Goal: Task Accomplishment & Management: Complete application form

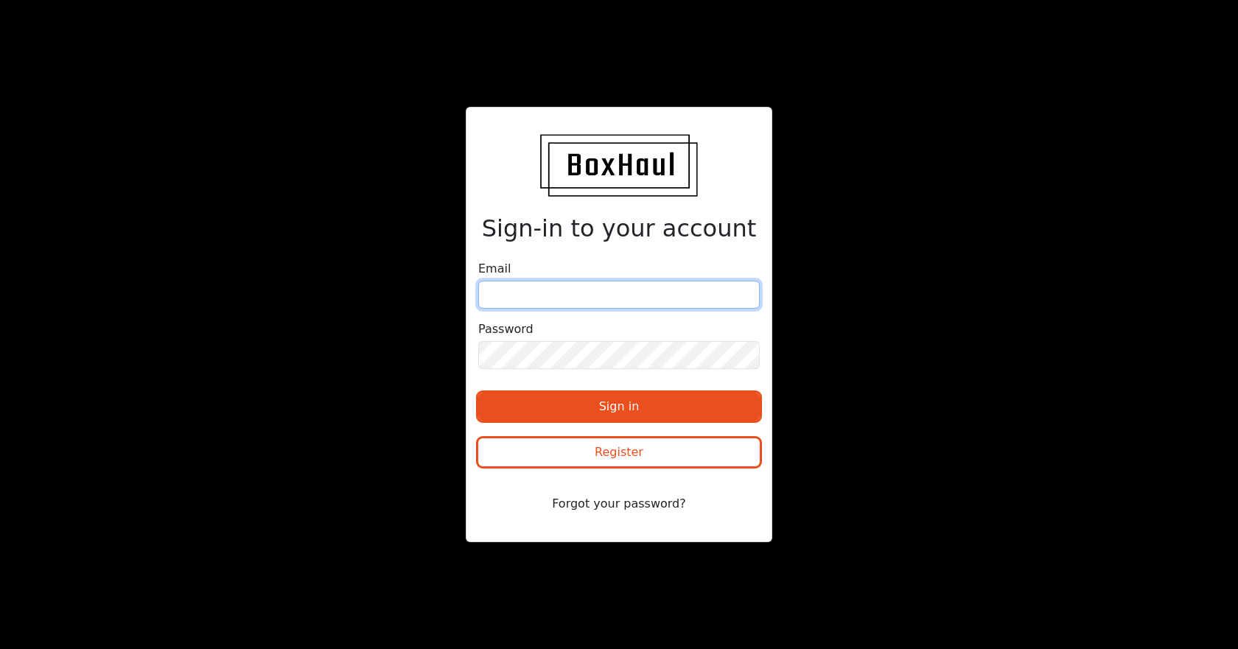
click at [565, 298] on input "email" at bounding box center [618, 295] width 281 height 28
click at [643, 514] on button "Forgot your password?" at bounding box center [618, 504] width 281 height 28
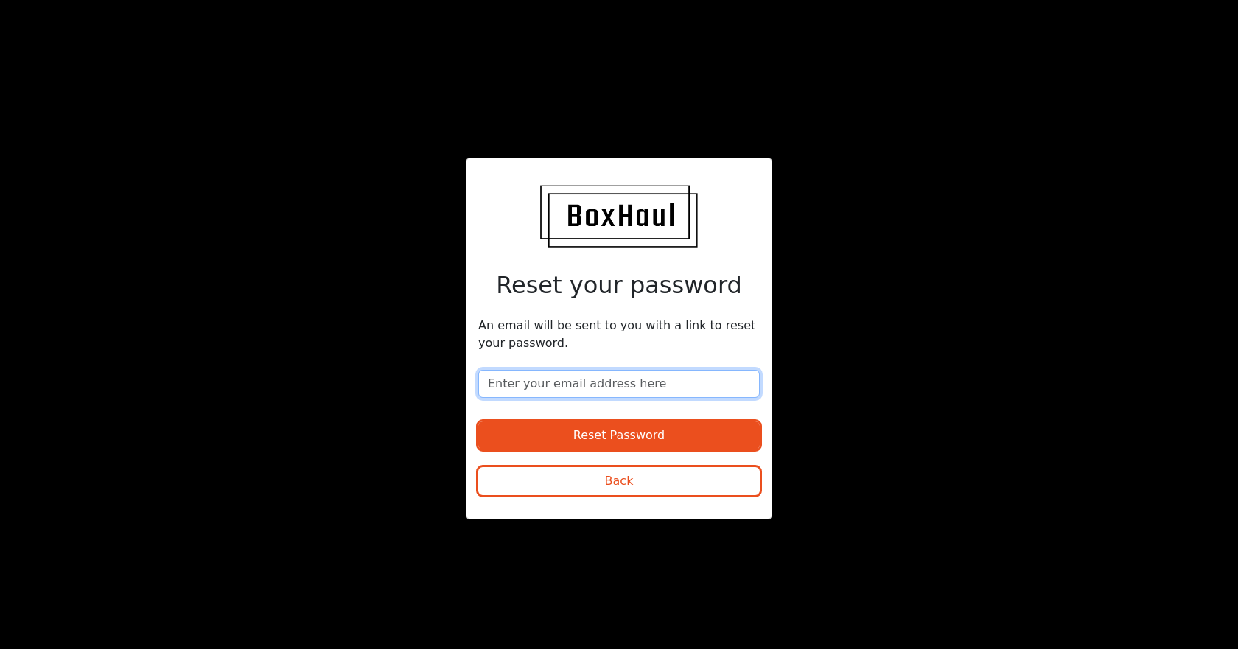
click at [573, 375] on input "email" at bounding box center [618, 384] width 281 height 28
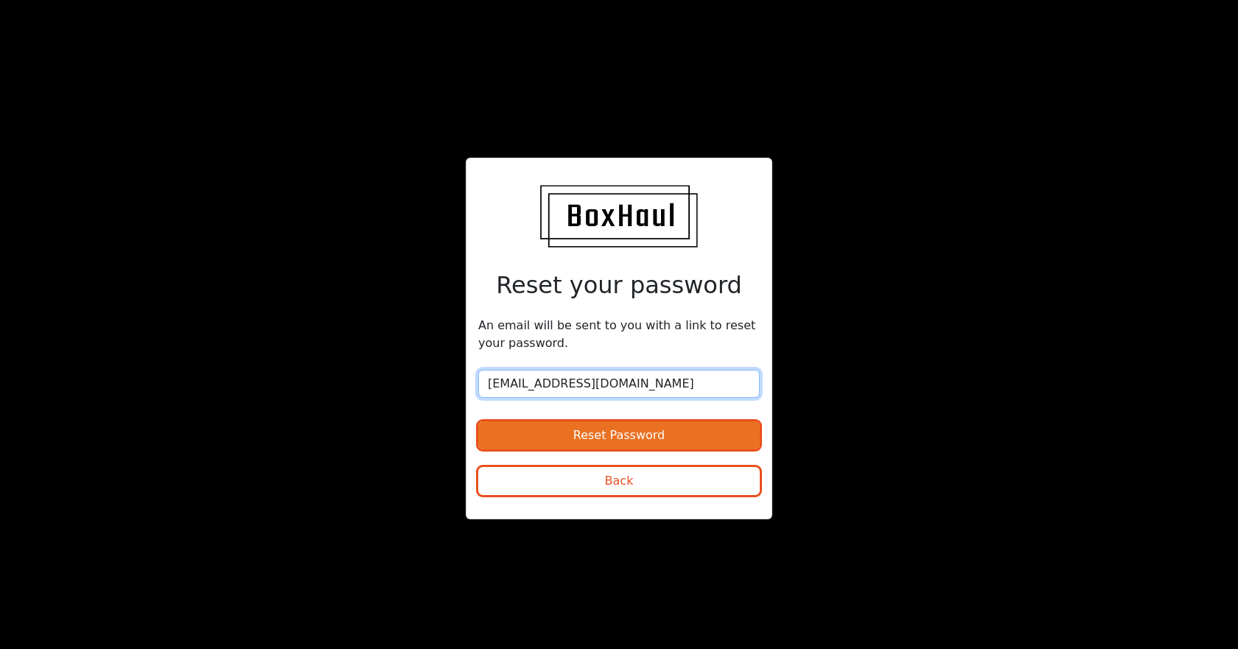
type input "[EMAIL_ADDRESS][DOMAIN_NAME]"
click at [584, 436] on button "Reset Password" at bounding box center [618, 435] width 281 height 28
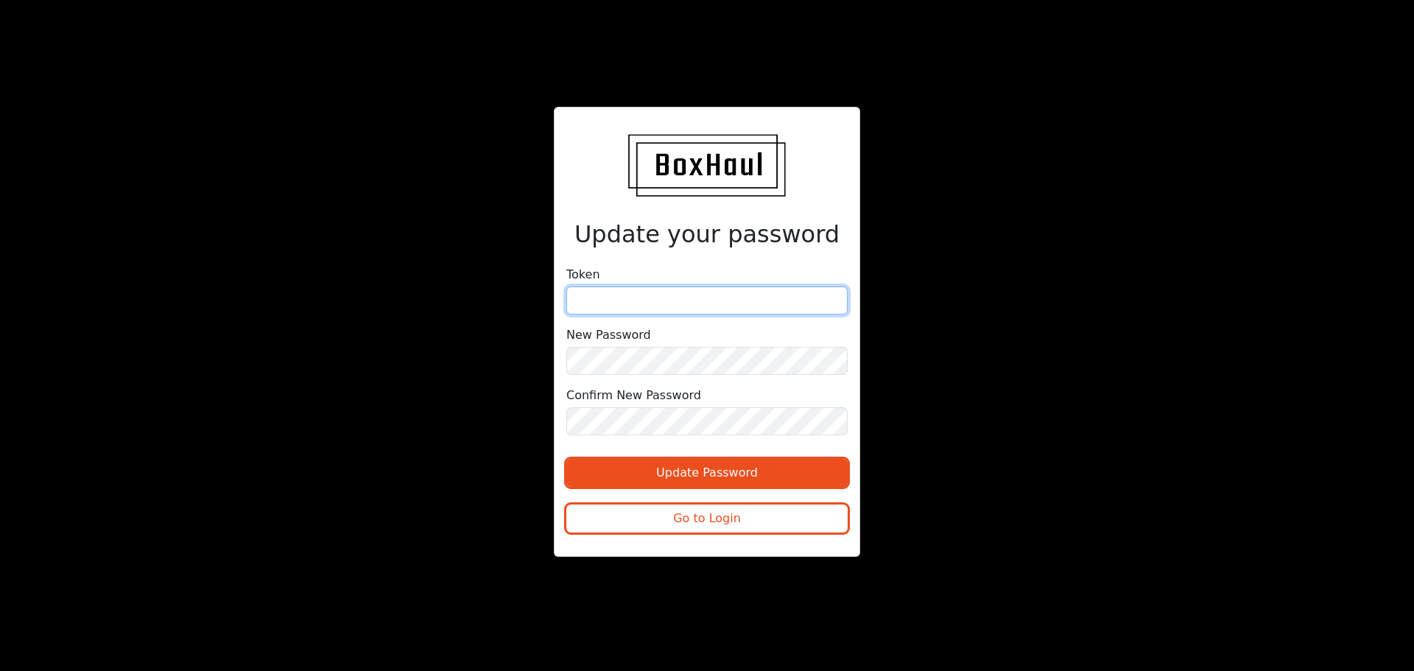
click at [628, 301] on input "text" at bounding box center [707, 301] width 281 height 28
paste input "ad1b5864fc889e2"
type input "ad1b5864fc889e2"
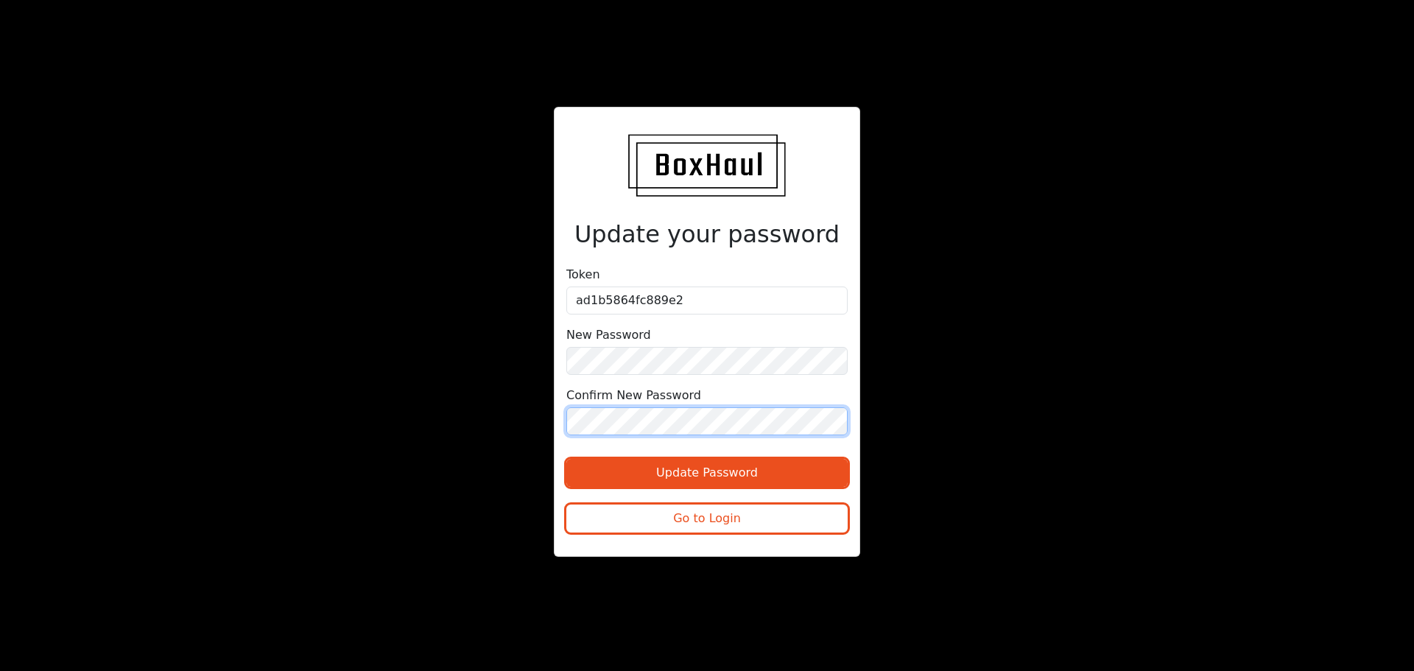
click at [567, 459] on button "Update Password" at bounding box center [707, 473] width 281 height 28
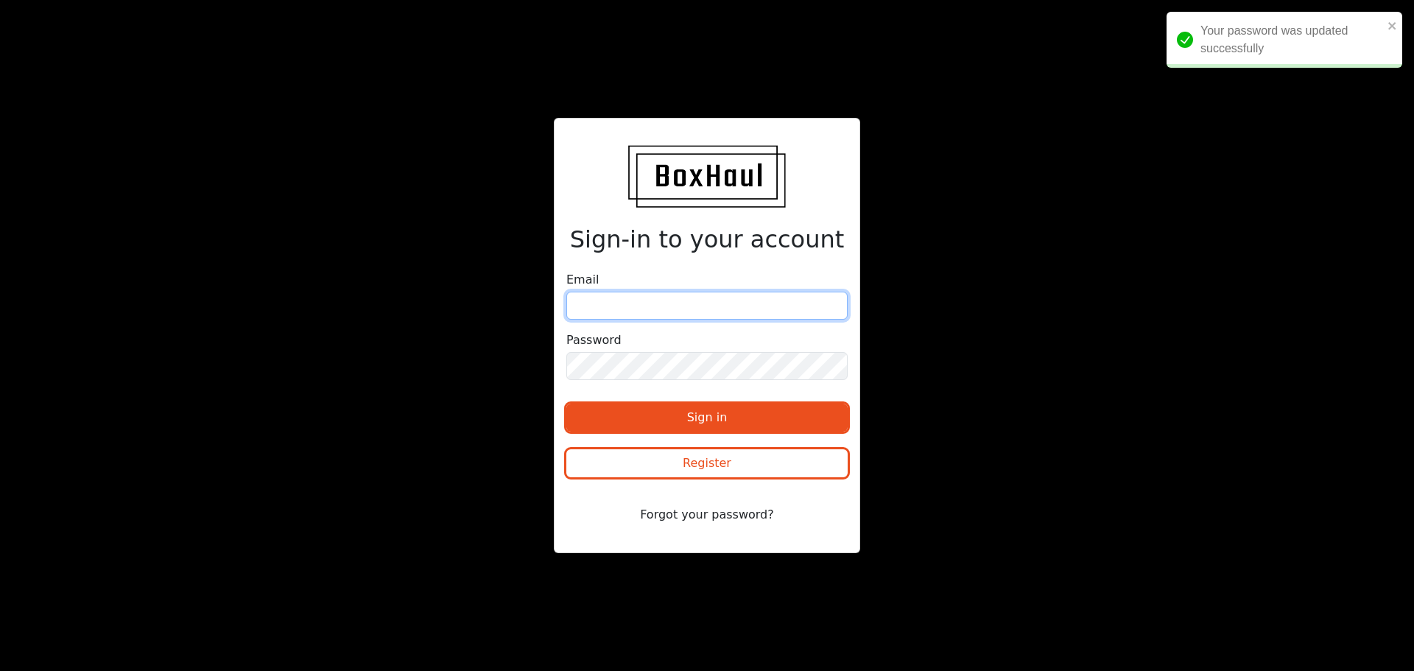
click at [635, 303] on input "email" at bounding box center [707, 306] width 281 height 28
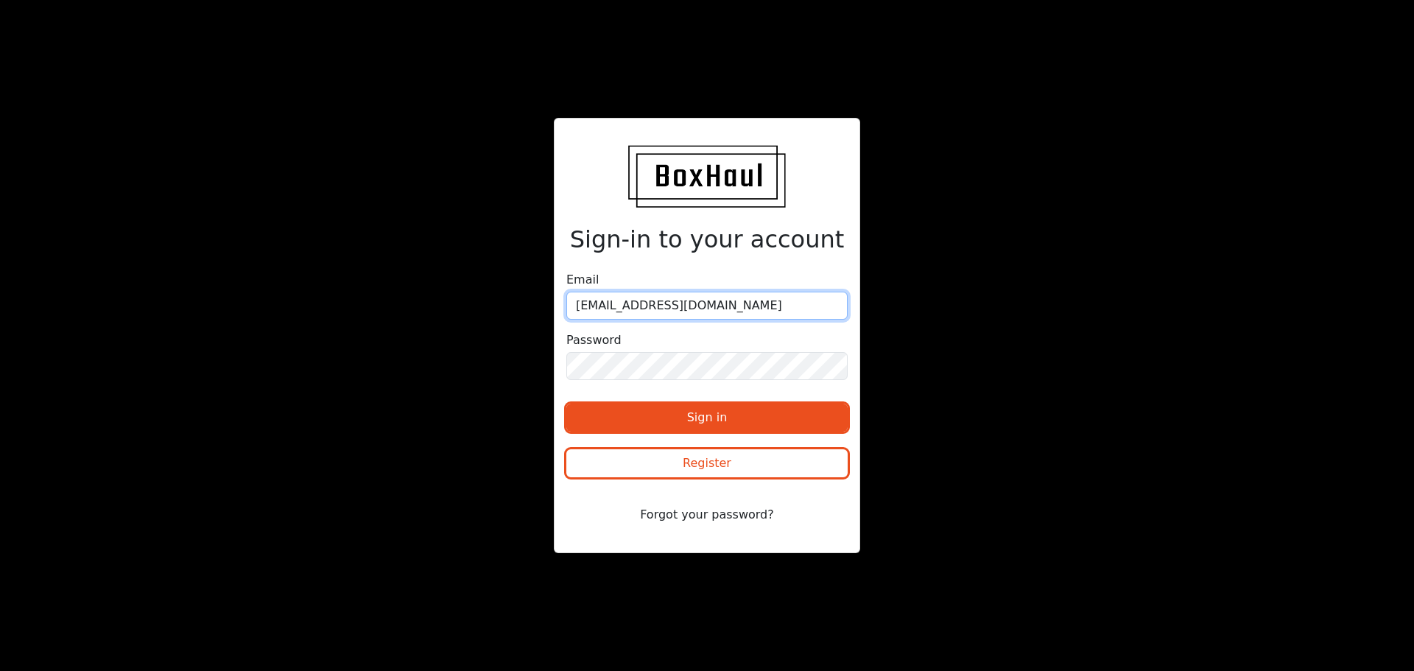
type input "[EMAIL_ADDRESS][DOMAIN_NAME]"
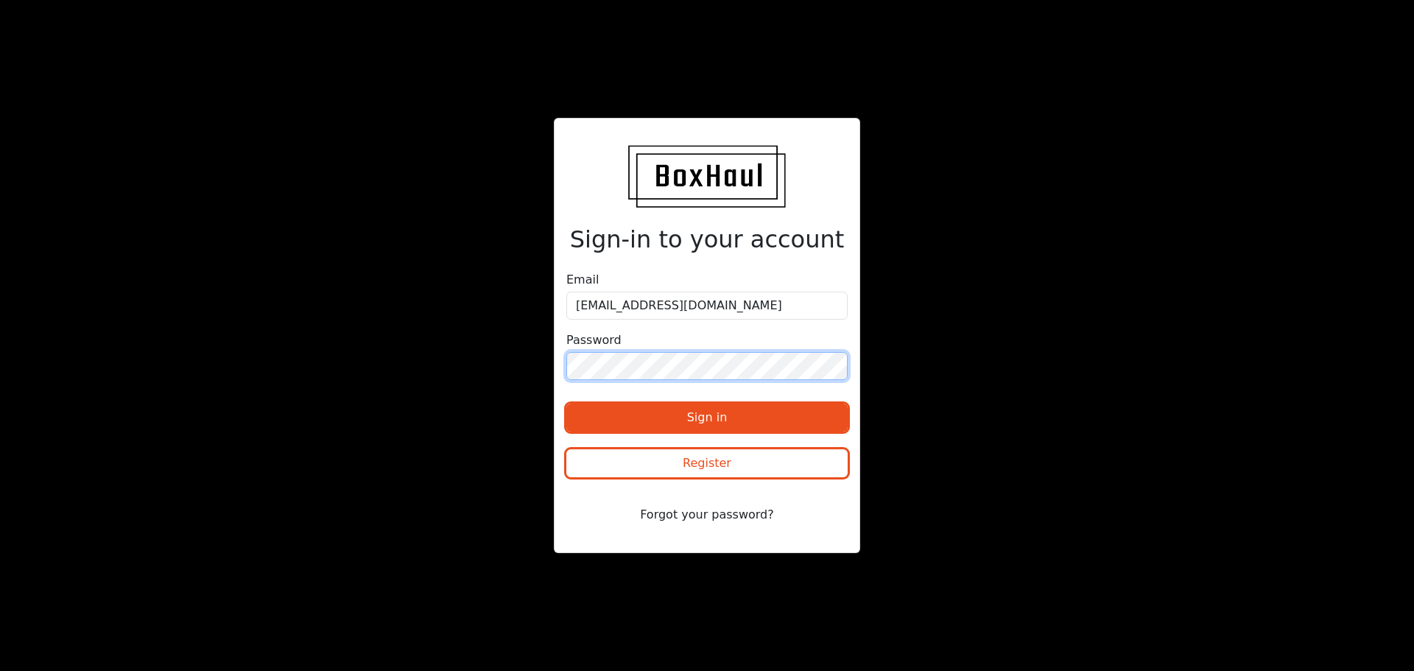
click at [567, 404] on button "Sign in" at bounding box center [707, 418] width 281 height 28
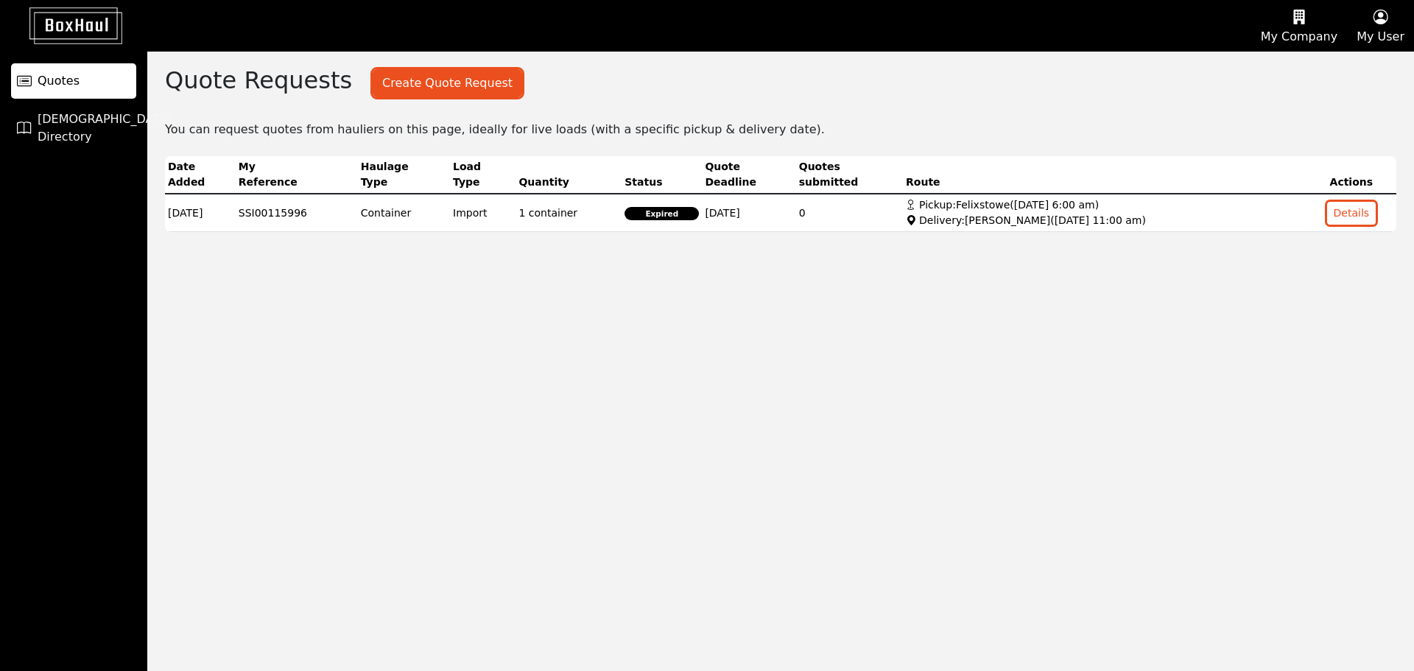
click at [66, 93] on link "Quotes" at bounding box center [73, 80] width 125 height 35
click at [409, 89] on button "Create Quote Request" at bounding box center [448, 83] width 150 height 28
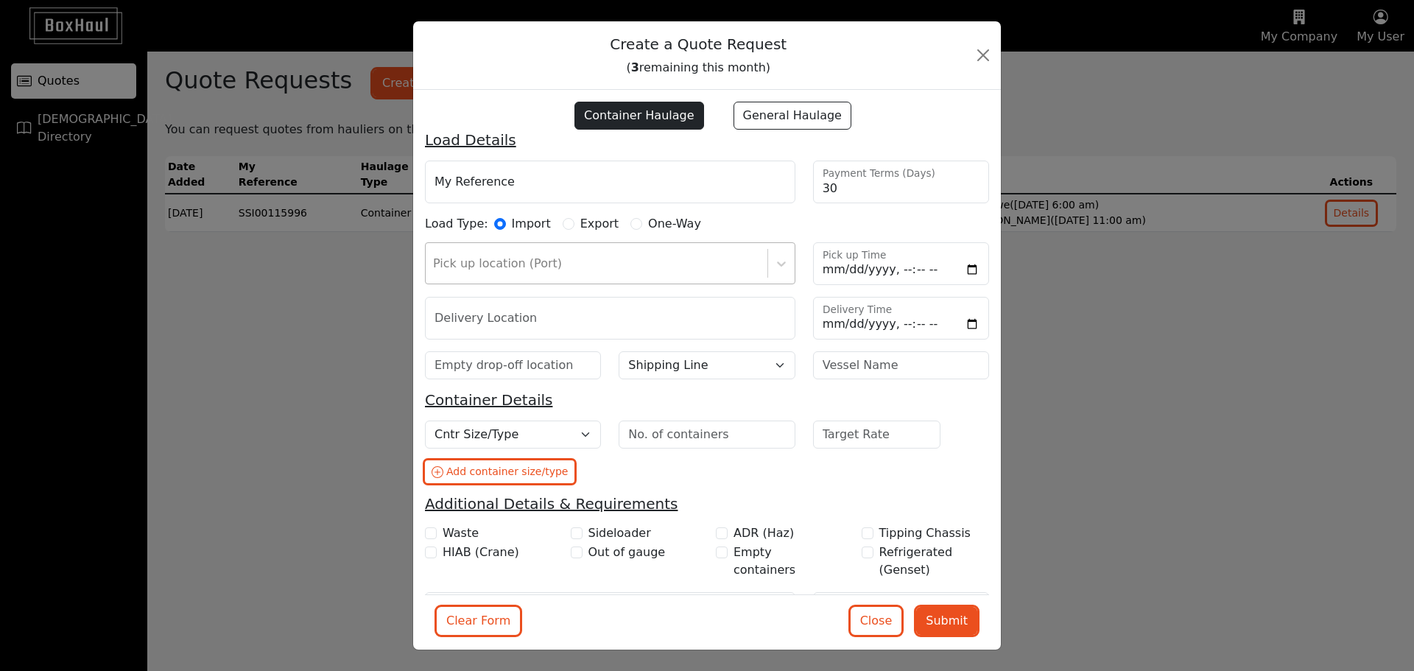
click at [639, 279] on div "Pick up location (Port)" at bounding box center [610, 263] width 371 height 42
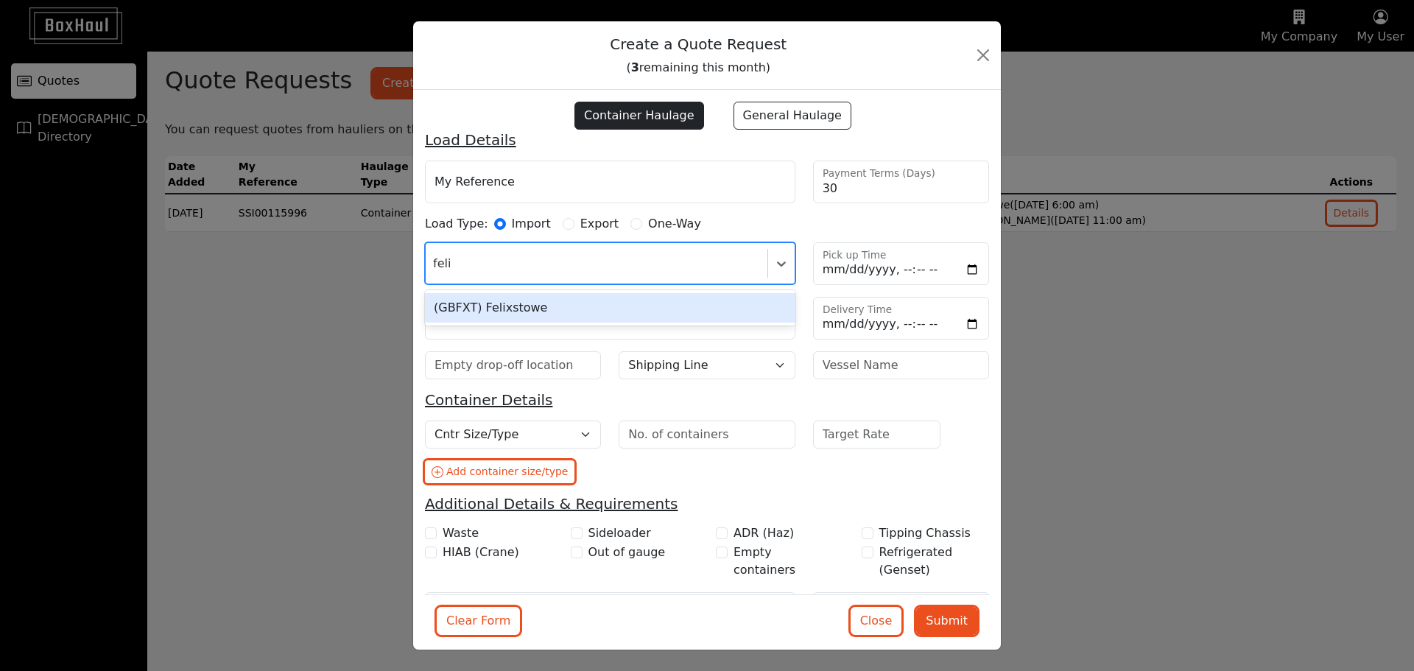
type input "felix"
click at [507, 317] on div "(GBFXT) Felixstowe" at bounding box center [610, 307] width 371 height 29
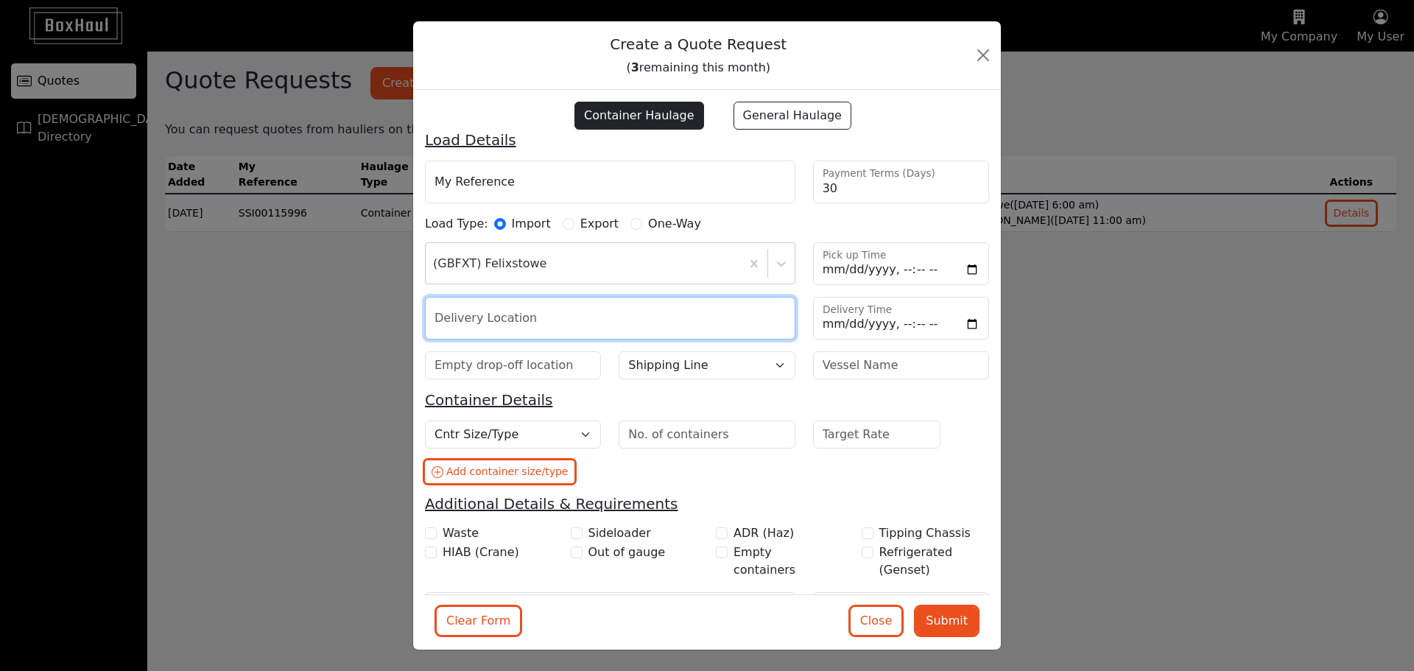
click at [505, 320] on input "text" at bounding box center [610, 318] width 371 height 43
type input "h"
click at [505, 320] on input "UB3" at bounding box center [610, 318] width 371 height 43
type input "U"
type input "HAYES"
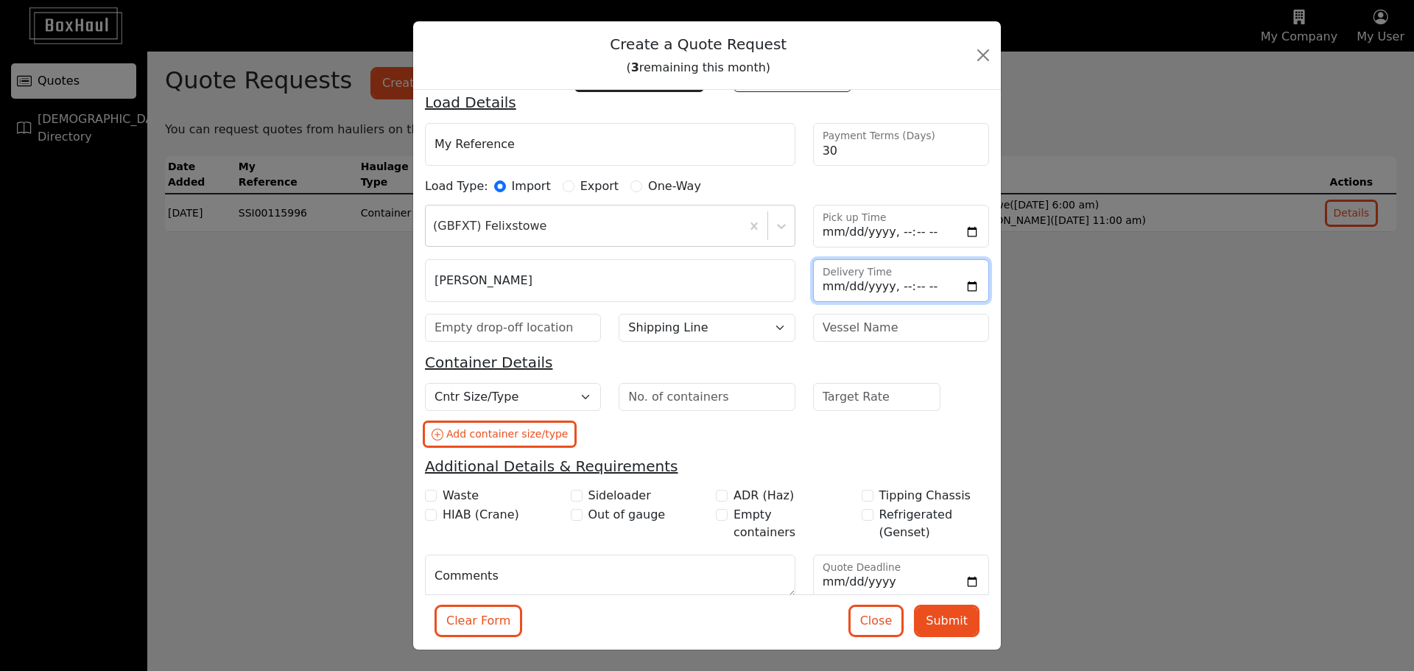
scroll to position [58, 0]
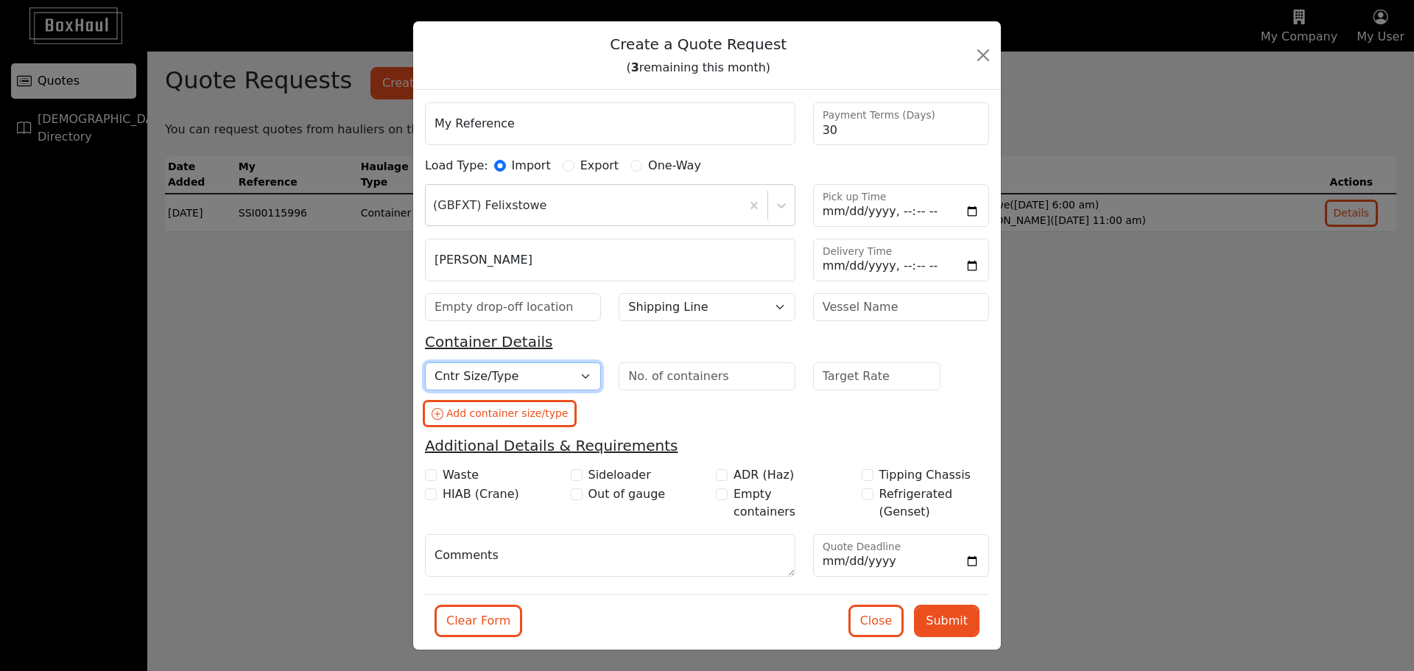
click at [565, 369] on select "Cntr Size/Type 20DC 40DC 40HC 45HC 40HCRF (Live) 40HCRF (NOR) 20TK 20OT 40OT 40…" at bounding box center [513, 376] width 176 height 28
click at [565, 370] on select "Cntr Size/Type 20DC 40DC 40HC 45HC 40HCRF (Live) 40HCRF (NOR) 20TK 20OT 40OT 40…" at bounding box center [513, 376] width 176 height 28
select select "40HC"
click at [425, 362] on select "Cntr Size/Type 20DC 40DC 40HC 45HC 40HCRF (Live) 40HCRF (NOR) 20TK 20OT 40OT 40…" at bounding box center [513, 376] width 176 height 28
click at [641, 384] on input "number" at bounding box center [707, 376] width 176 height 28
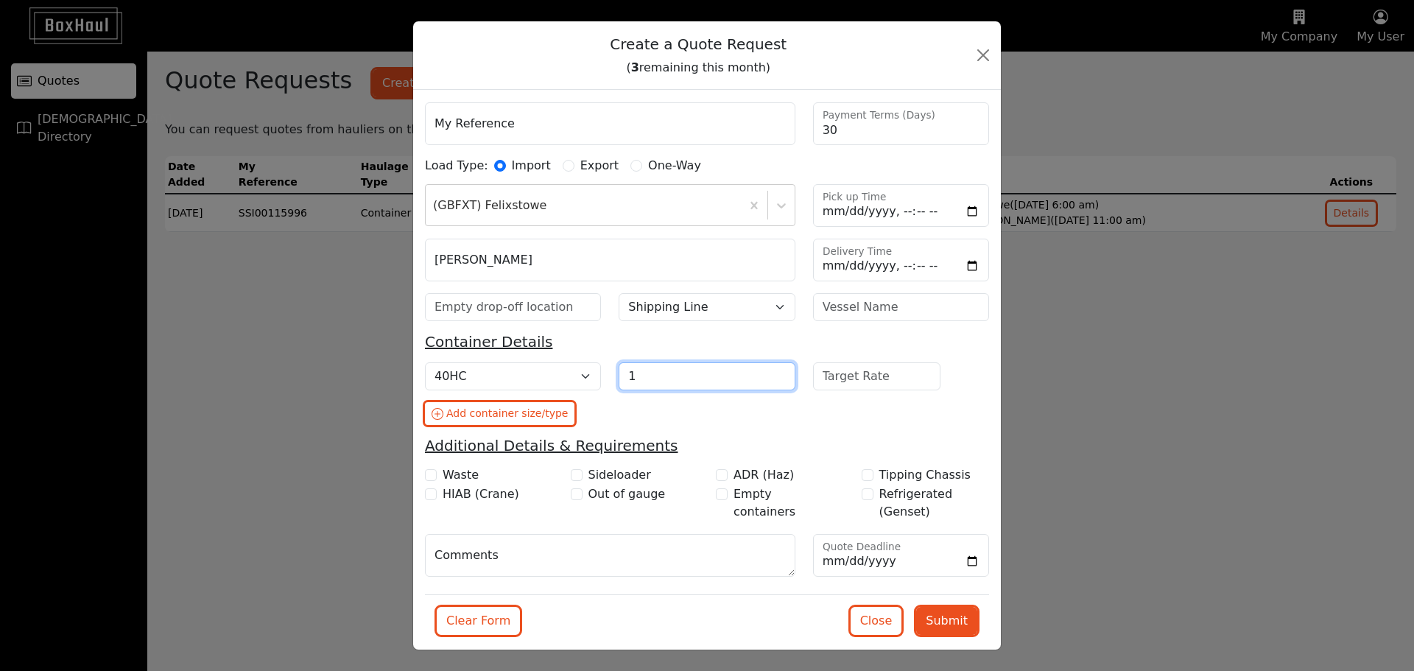
type input "1"
type input "4"
type input "500"
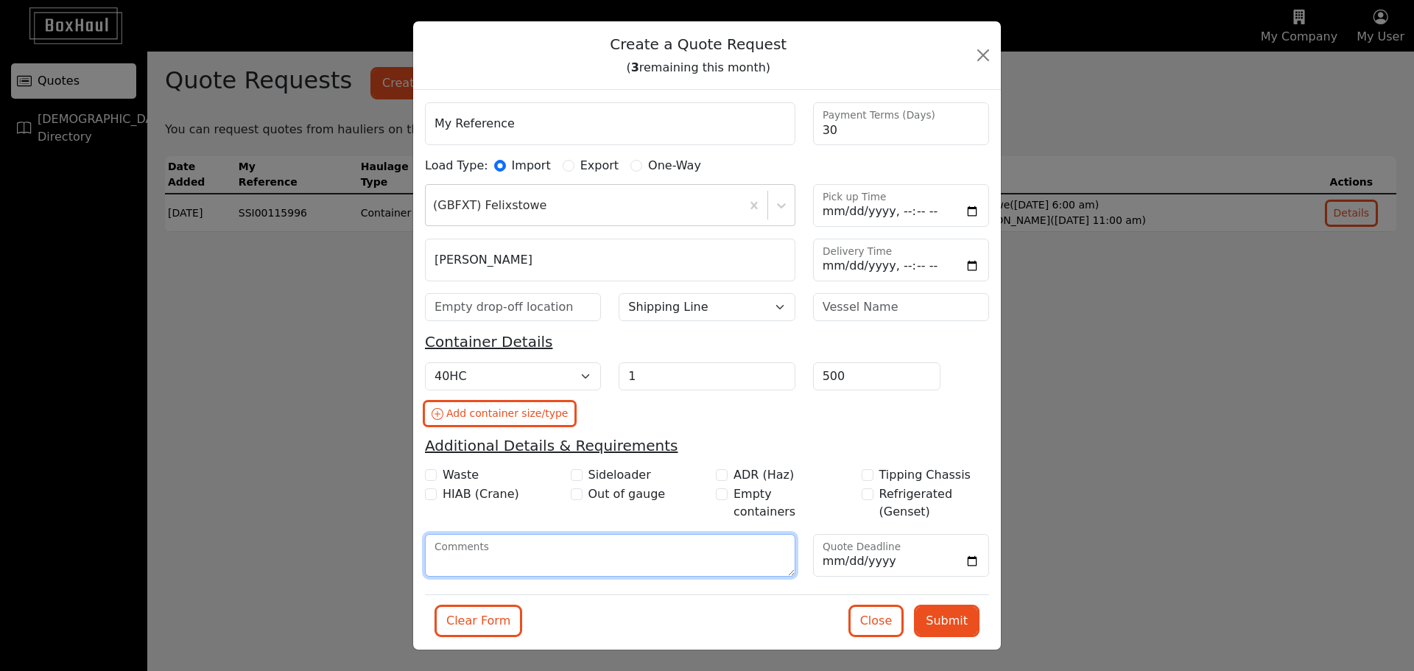
click at [600, 562] on textarea "Comments" at bounding box center [610, 555] width 371 height 43
type textarea "3"
type textarea "v"
type textarea "Volume will be 3 / 4 containers a week."
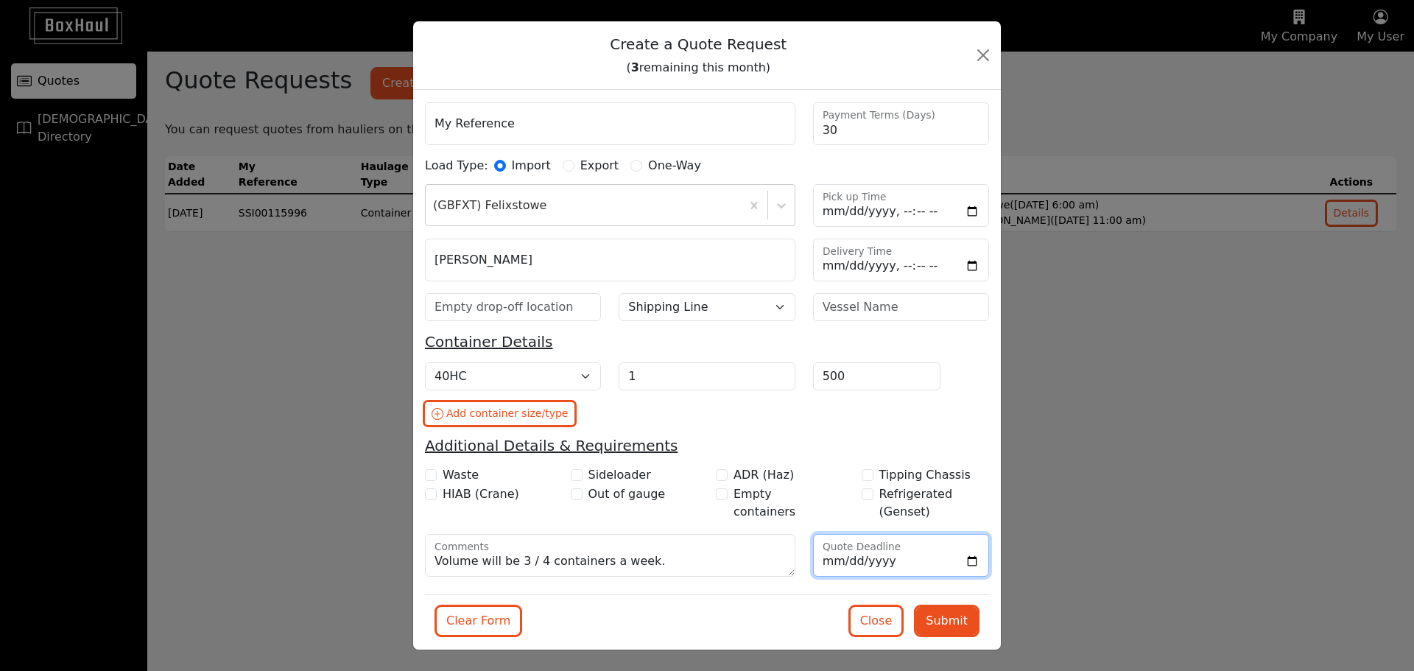
click at [963, 561] on input "Quote Deadline" at bounding box center [901, 555] width 176 height 43
type input "2025-08-29"
click at [940, 614] on button "Submit" at bounding box center [946, 621] width 61 height 28
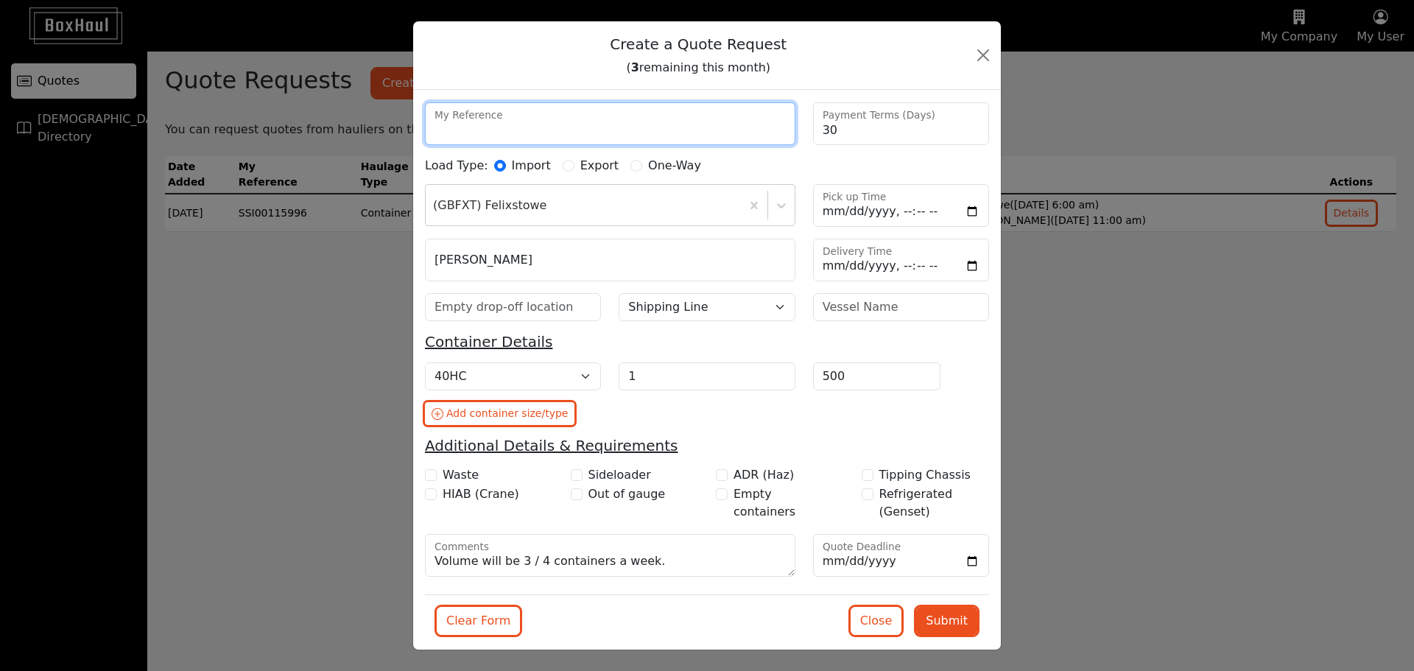
click at [519, 132] on input "My Reference" at bounding box center [610, 123] width 371 height 43
type input "QUOTE"
click at [936, 618] on button "Submit" at bounding box center [946, 621] width 61 height 28
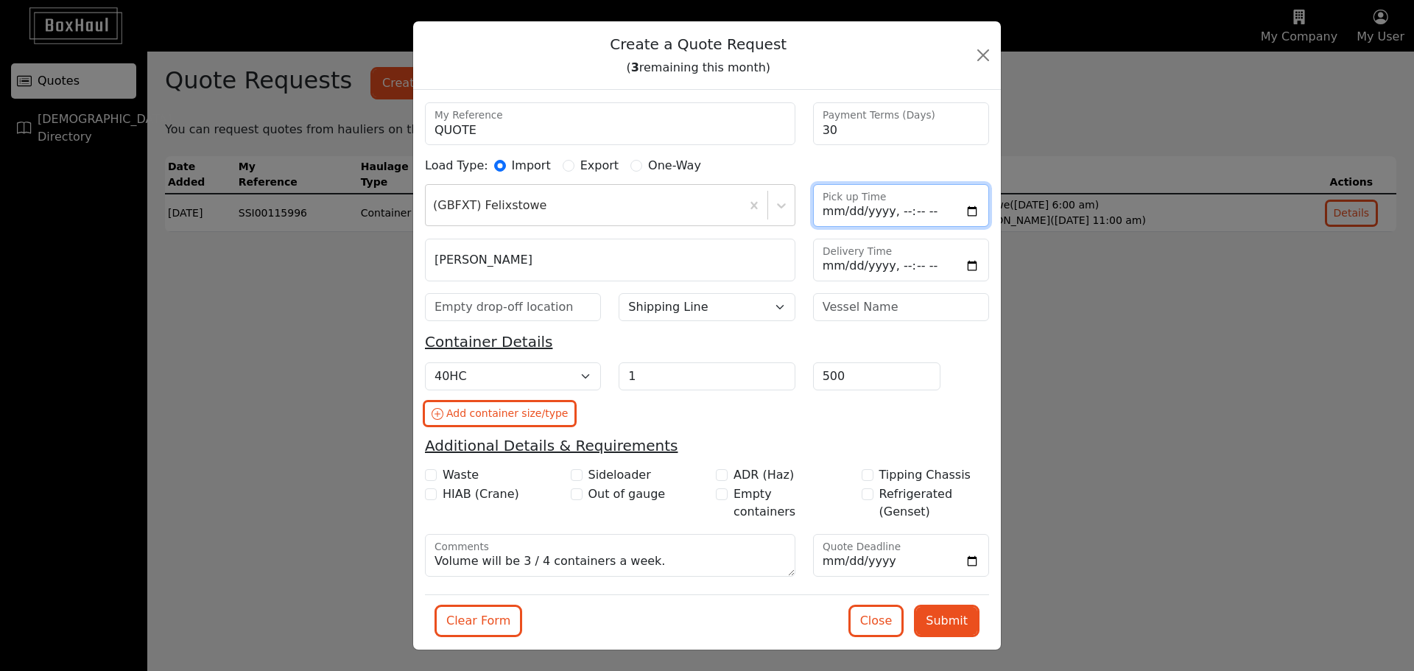
click at [962, 203] on input "Pick up Time" at bounding box center [901, 205] width 176 height 43
click at [969, 212] on input "Pick up Time" at bounding box center [901, 205] width 176 height 43
click at [965, 214] on input "Pick up Time" at bounding box center [901, 205] width 176 height 43
type input "2025-08-29T08:49"
click at [936, 625] on button "Submit" at bounding box center [946, 621] width 61 height 28
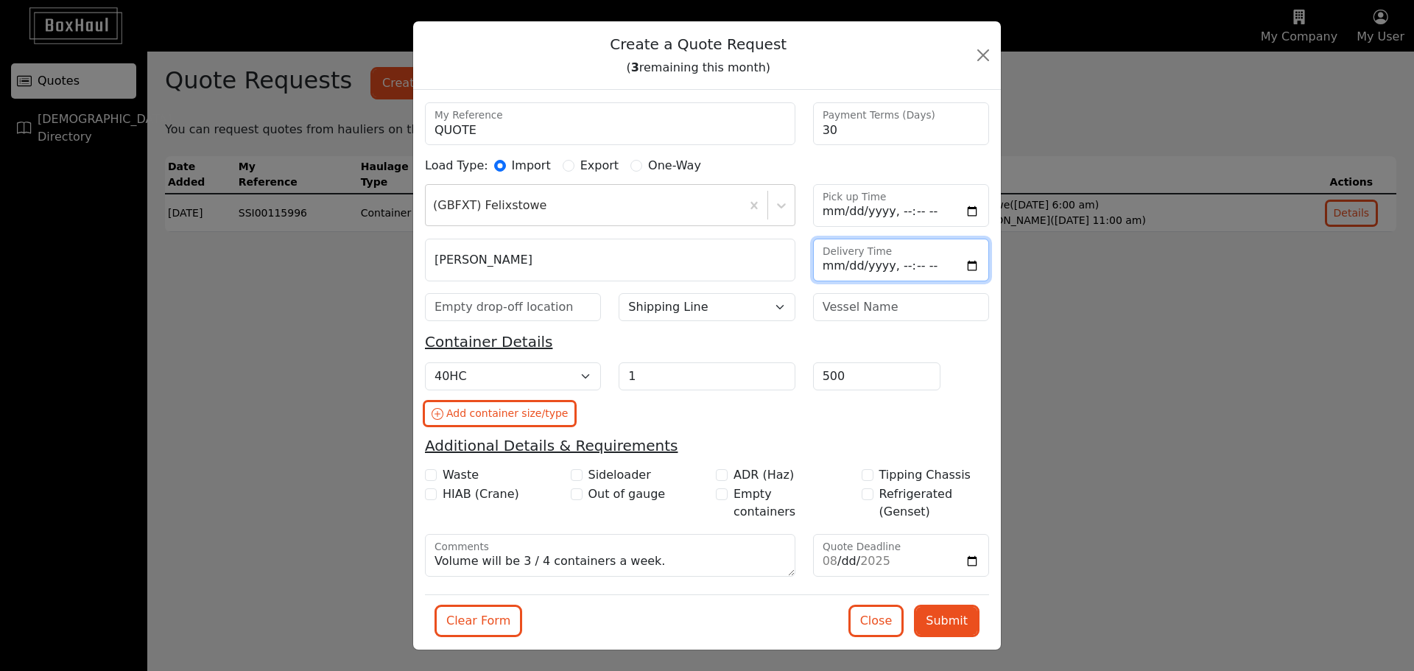
click at [967, 263] on input "Delivery Time" at bounding box center [901, 260] width 176 height 43
type input "2025-08-29T08:49"
click at [930, 624] on button "Submit" at bounding box center [946, 621] width 61 height 28
click at [483, 314] on input "text" at bounding box center [513, 307] width 176 height 28
type input "felixstowe"
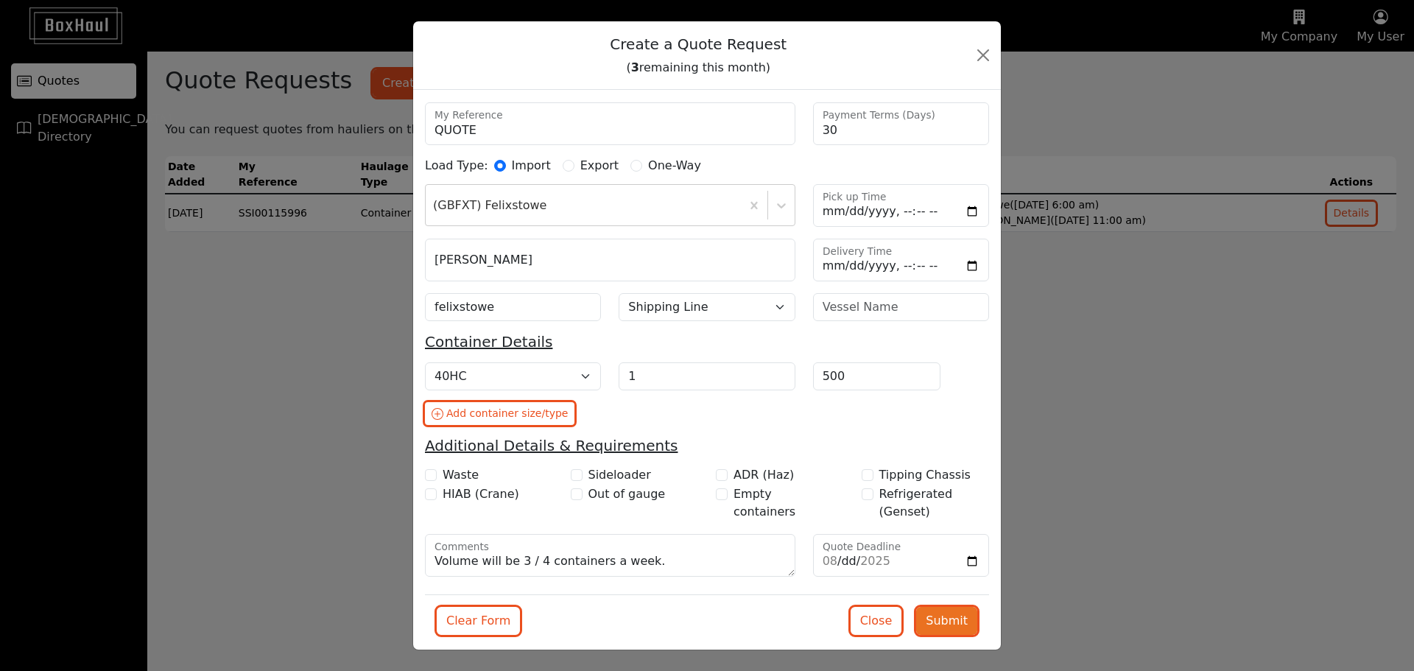
click at [931, 615] on button "Submit" at bounding box center [946, 621] width 61 height 28
click at [717, 303] on select "Shipping Line Borchard Line CMA CGM COSCO DKT/SCI Evergreen Hapag Lloyd HMM Mae…" at bounding box center [707, 307] width 176 height 28
click at [619, 293] on select "Shipping Line Borchard Line CMA CGM COSCO DKT/SCI Evergreen Hapag Lloyd HMM Mae…" at bounding box center [707, 307] width 176 height 28
click at [940, 618] on button "Submit" at bounding box center [946, 621] width 61 height 28
click at [710, 304] on select "Shipping Line Borchard Line CMA CGM COSCO DKT/SCI Evergreen Hapag Lloyd HMM Mae…" at bounding box center [707, 307] width 176 height 28
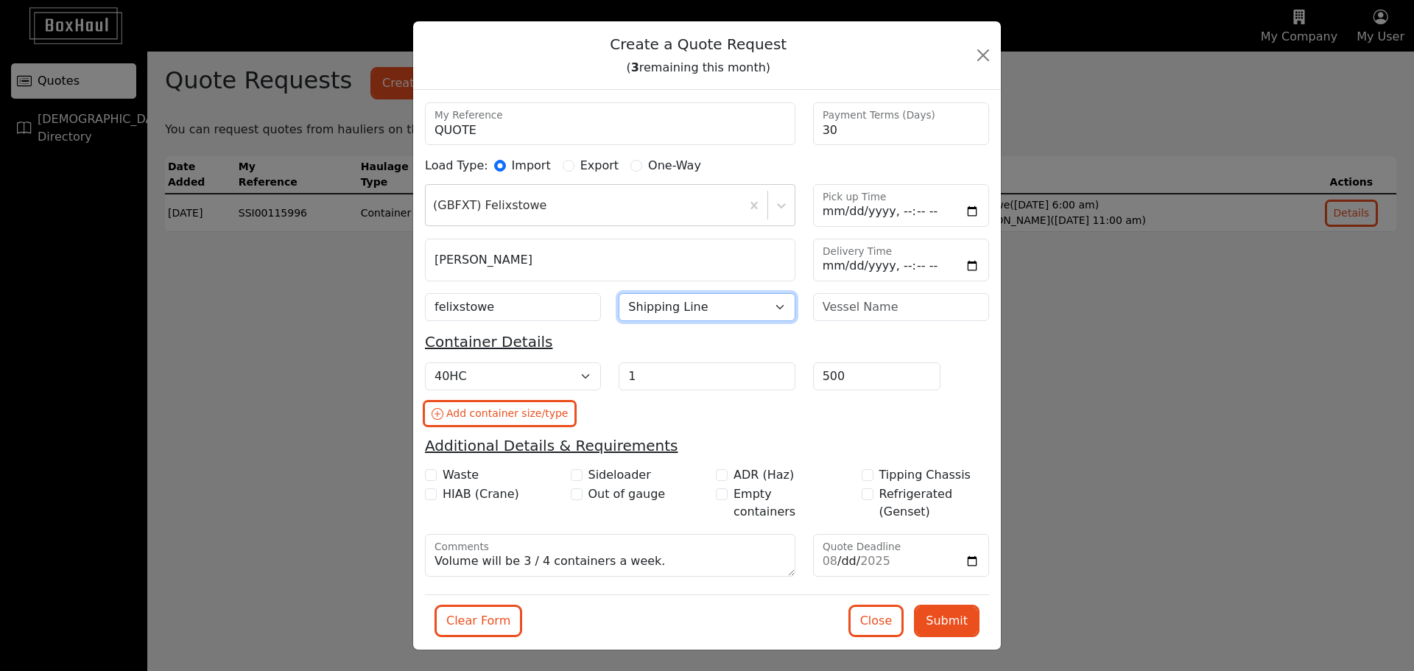
select select "ONE"
click at [619, 293] on select "Shipping Line Borchard Line CMA CGM COSCO DKT/SCI Evergreen Hapag Lloyd HMM Mae…" at bounding box center [707, 307] width 176 height 28
click at [945, 634] on button "Submit" at bounding box center [946, 621] width 61 height 28
click at [916, 567] on input "2025-08-29" at bounding box center [901, 555] width 176 height 43
click at [970, 561] on input "2025-08-29" at bounding box center [901, 555] width 176 height 43
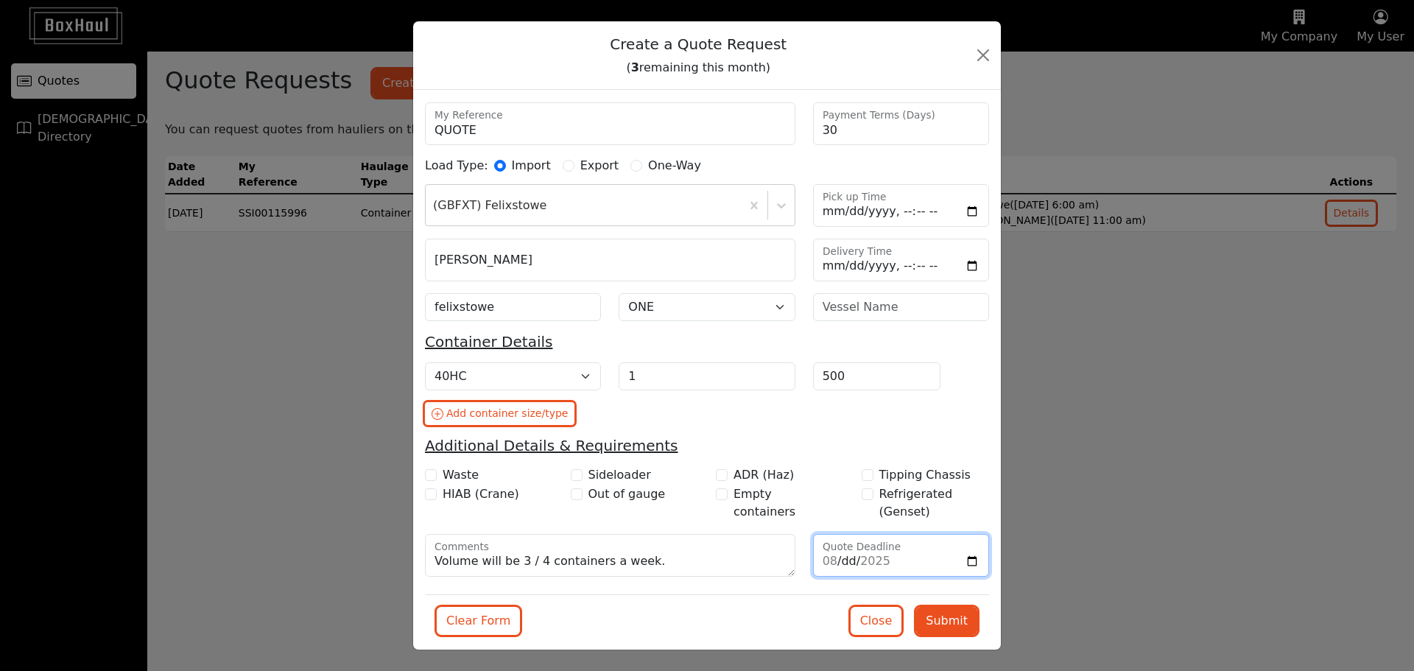
click at [961, 561] on input "2025-08-29" at bounding box center [901, 555] width 176 height 43
type input "2025-08-28"
click at [935, 614] on button "Submit" at bounding box center [946, 621] width 61 height 28
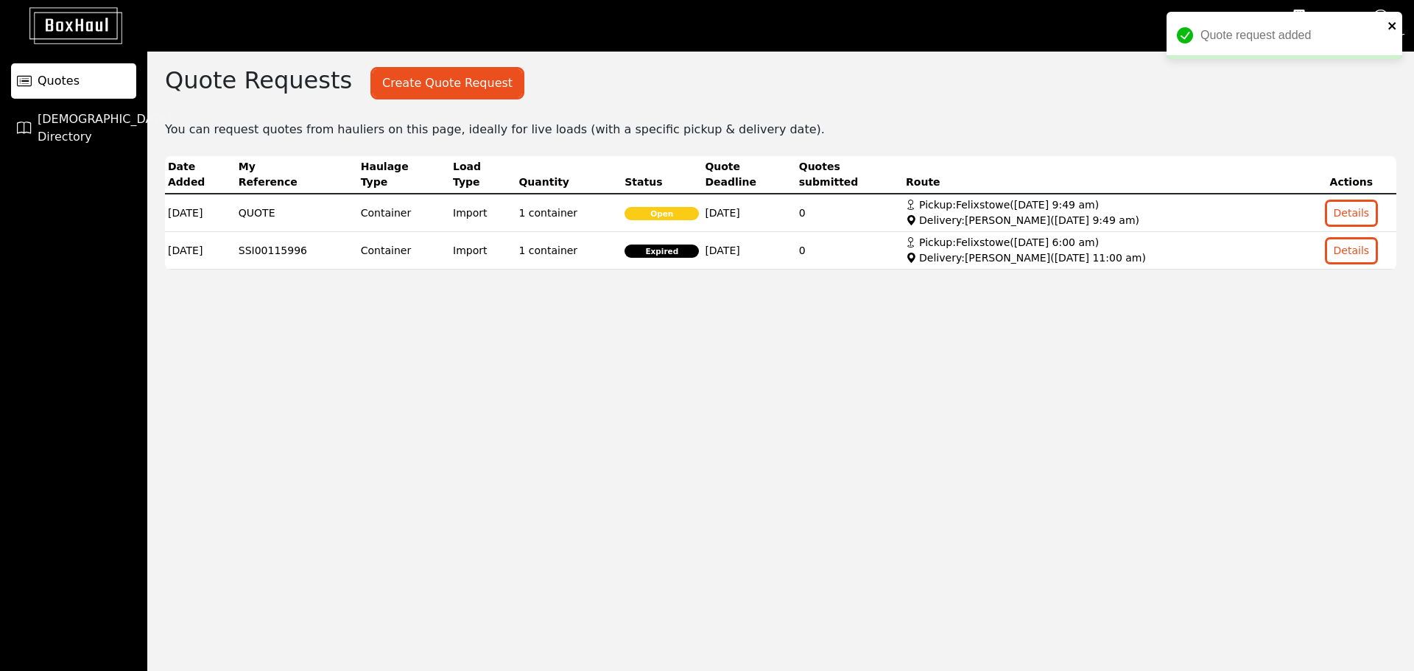
click at [1392, 24] on icon "close" at bounding box center [1393, 26] width 10 height 12
